Goal: Information Seeking & Learning: Learn about a topic

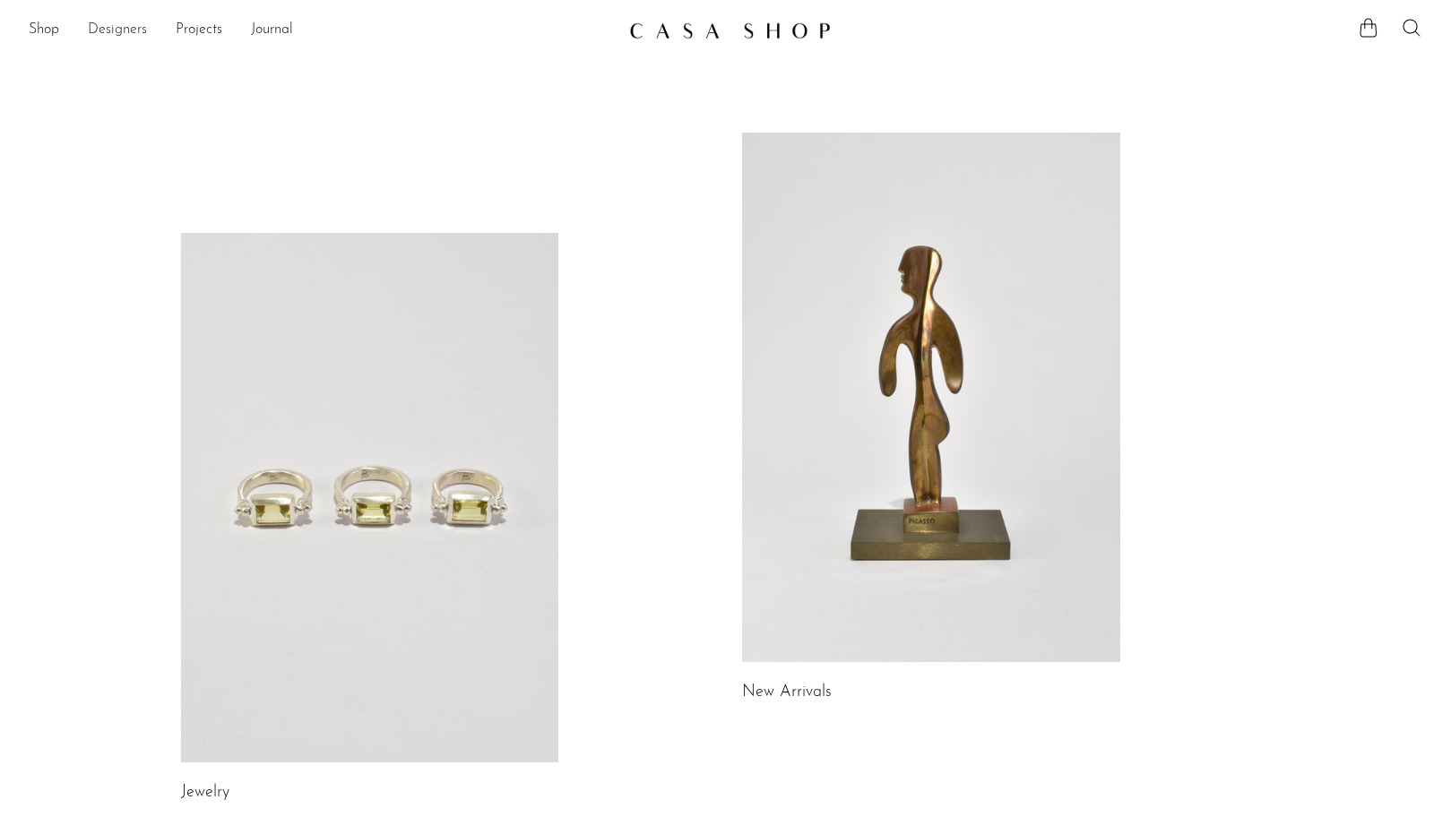
click at [122, 34] on link "Designers" at bounding box center [117, 30] width 59 height 23
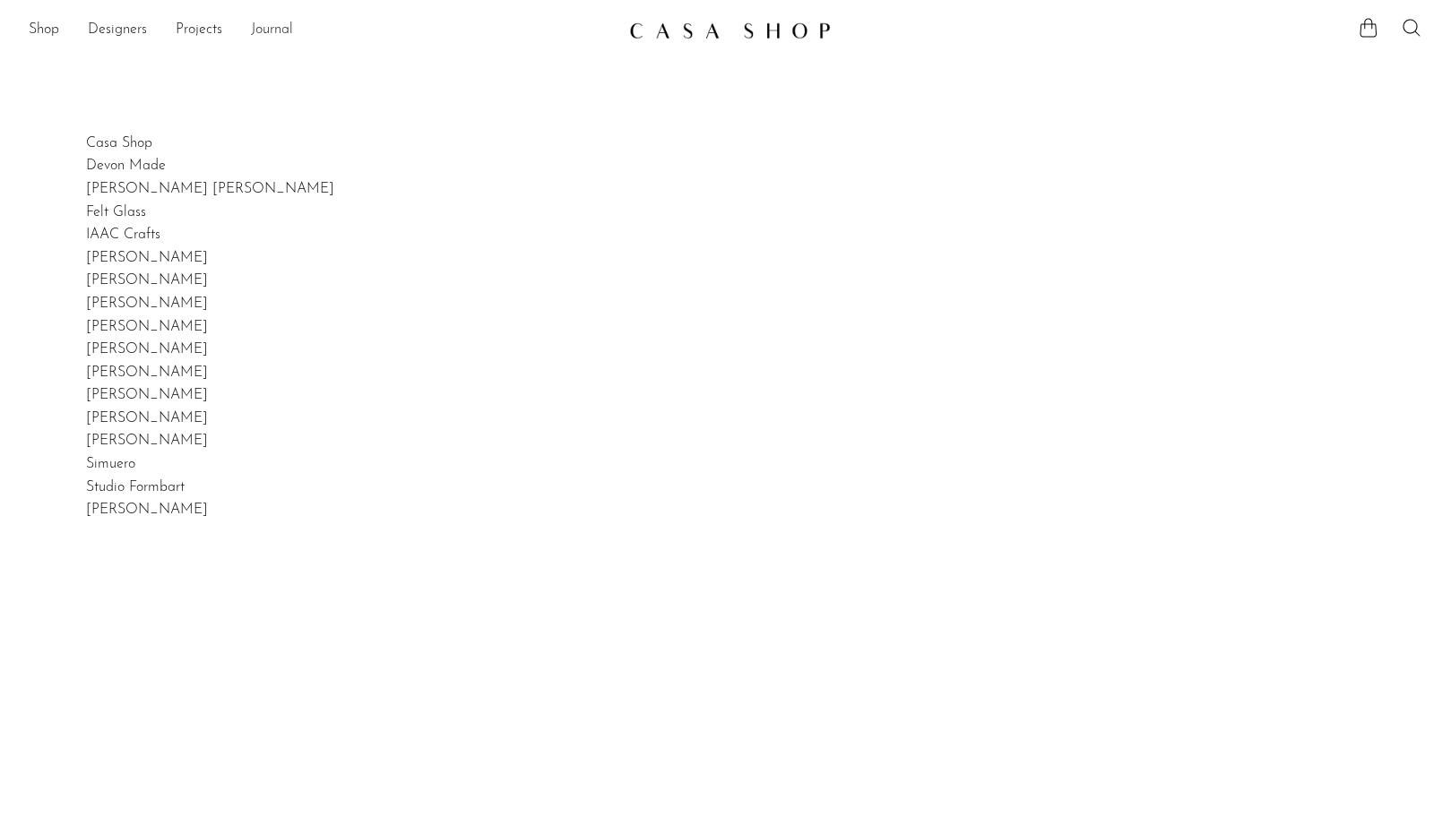
click at [278, 28] on link "Journal" at bounding box center [272, 30] width 42 height 23
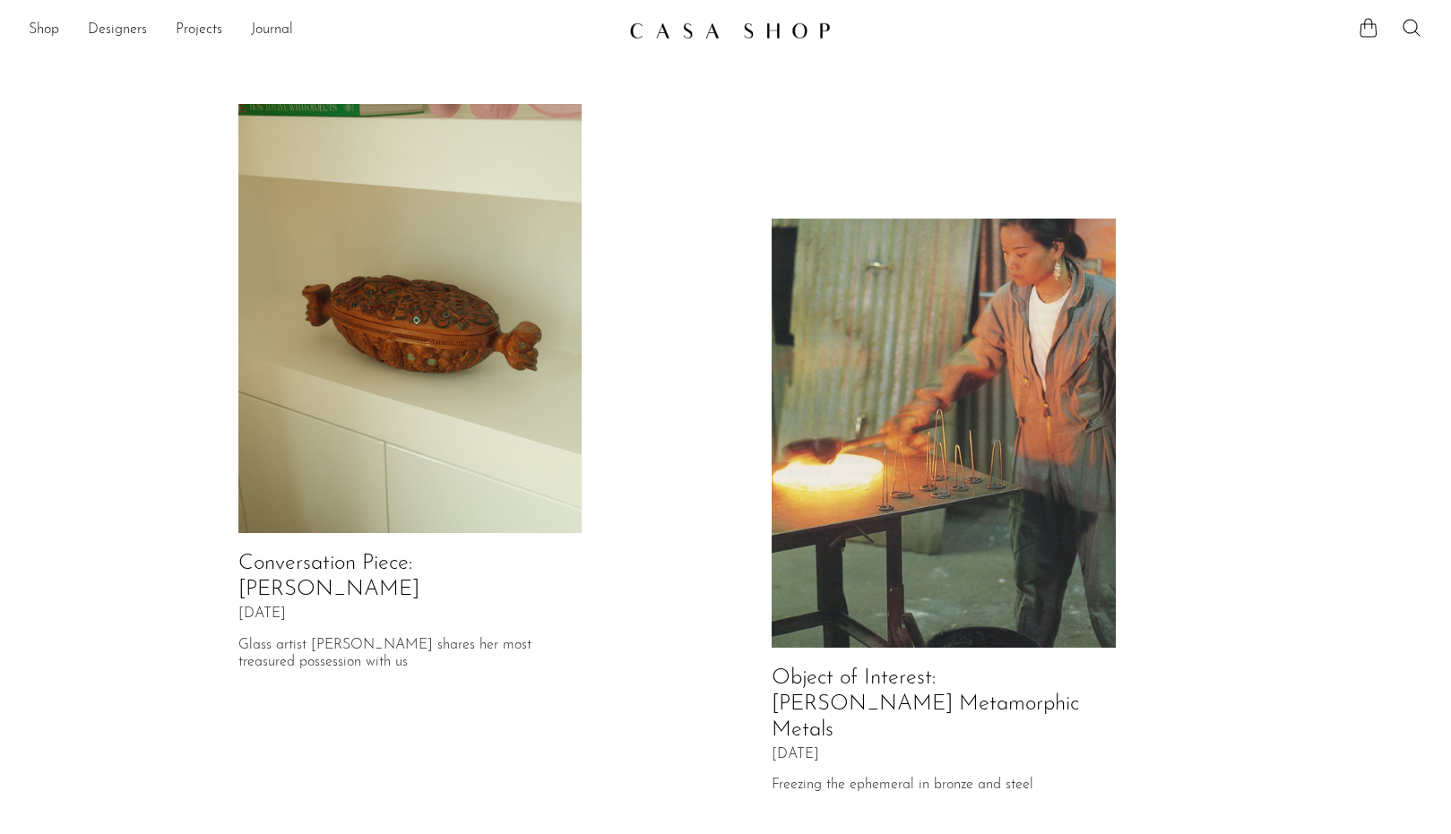
click at [882, 443] on img at bounding box center [943, 434] width 344 height 430
